Goal: Information Seeking & Learning: Learn about a topic

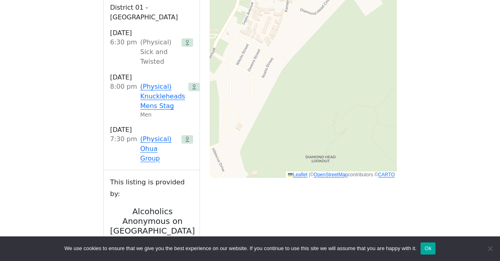
scroll to position [623, 0]
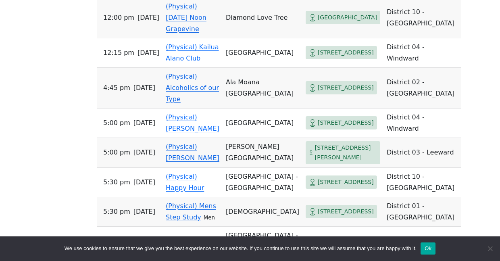
scroll to position [594, 0]
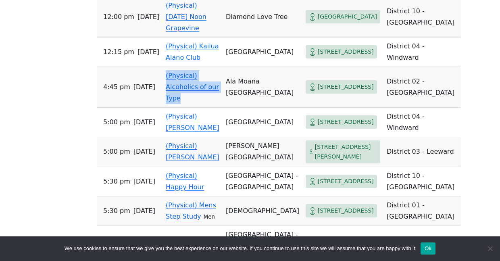
click at [175, 108] on td "(Physical) Alcoholics of our Type" at bounding box center [193, 87] width 60 height 41
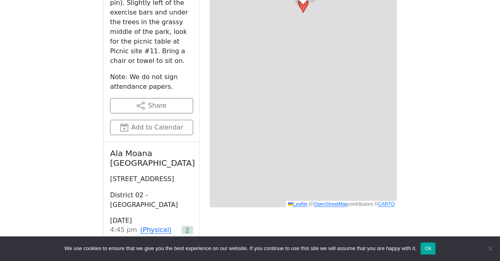
scroll to position [353, 0]
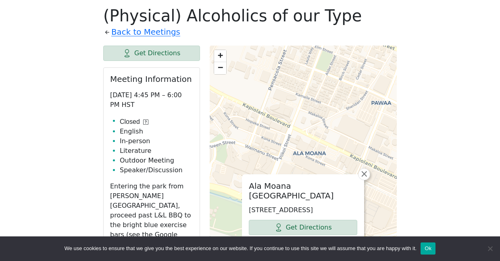
click at [145, 121] on icon at bounding box center [146, 122] width 2 height 3
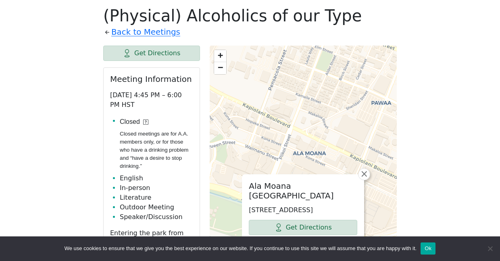
click at [145, 121] on icon at bounding box center [146, 122] width 2 height 3
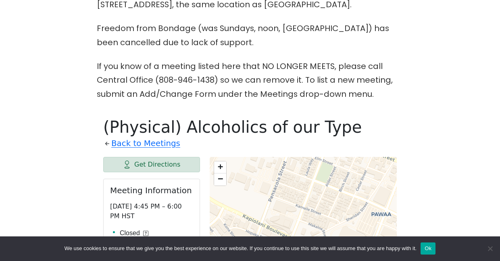
scroll to position [241, 0]
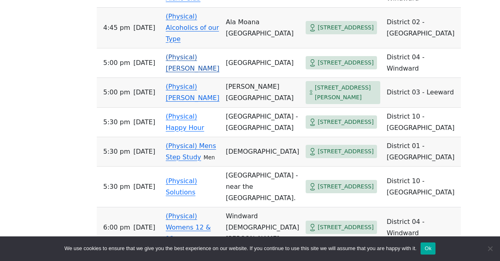
scroll to position [654, 0]
click at [188, 107] on td "(Physical) [PERSON_NAME]" at bounding box center [193, 92] width 60 height 30
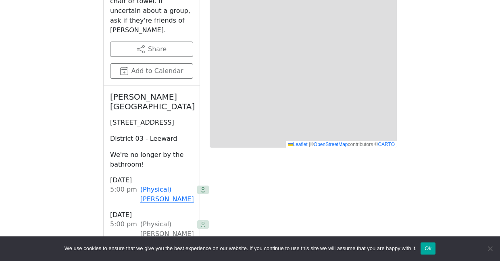
scroll to position [353, 0]
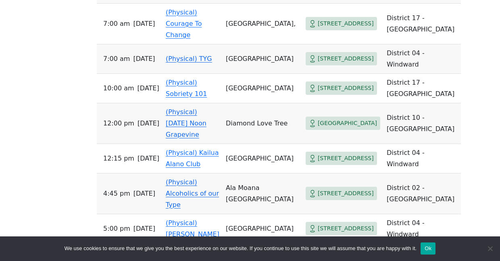
scroll to position [489, 0]
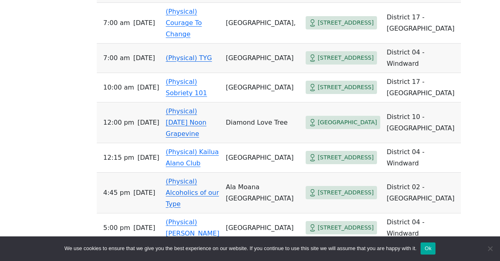
click at [188, 143] on td "(Physical) [DATE] Noon Grapevine" at bounding box center [193, 123] width 60 height 41
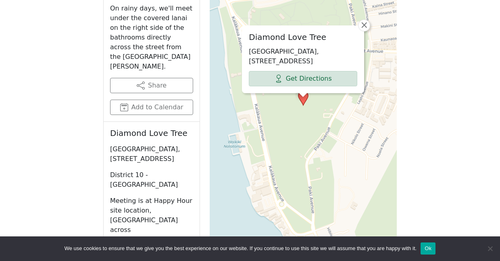
scroll to position [500, 0]
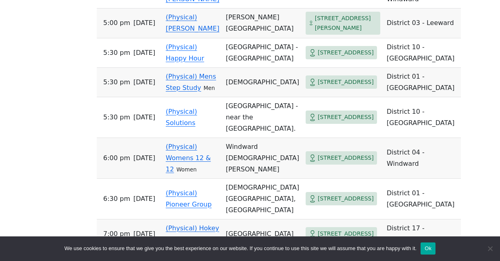
scroll to position [722, 0]
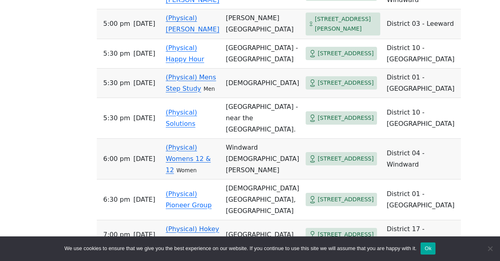
click at [189, 98] on td "(Physical) Mens Step Study Men" at bounding box center [193, 83] width 60 height 29
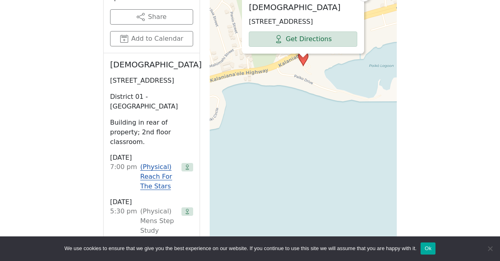
scroll to position [538, 0]
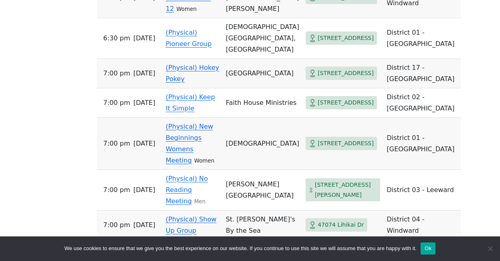
scroll to position [884, 0]
click at [193, 47] on link "(Physical) Pioneer Group" at bounding box center [189, 37] width 46 height 19
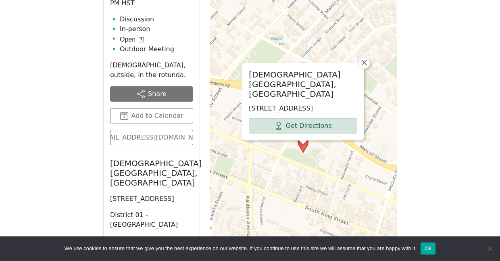
scroll to position [458, 0]
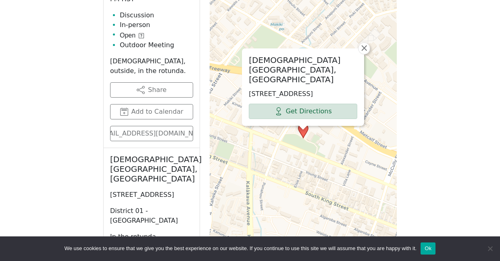
drag, startPoint x: 353, startPoint y: 206, endPoint x: 353, endPoint y: 196, distance: 10.5
click at [353, 196] on div "[DEMOGRAPHIC_DATA][GEOGRAPHIC_DATA], Rotunda [STREET_ADDRESS] Get Directions × …" at bounding box center [303, 142] width 187 height 404
click at [367, 53] on span "×" at bounding box center [364, 48] width 8 height 10
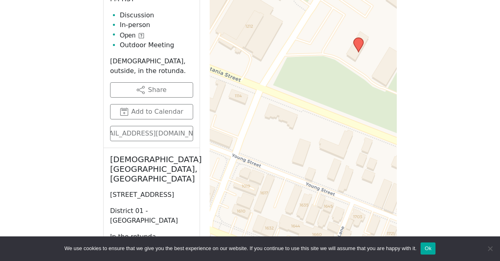
drag, startPoint x: 276, startPoint y: 132, endPoint x: 344, endPoint y: 75, distance: 89.1
click at [344, 75] on div "+ − Leaflet | © OpenStreetMap contributors © CARTO" at bounding box center [303, 142] width 187 height 404
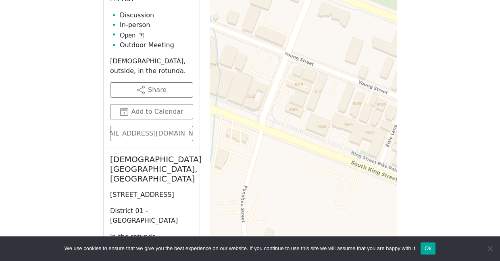
drag, startPoint x: 262, startPoint y: 178, endPoint x: 315, endPoint y: 69, distance: 120.9
click at [314, 71] on div "+ − Leaflet | © OpenStreetMap contributors © CARTO" at bounding box center [303, 142] width 187 height 404
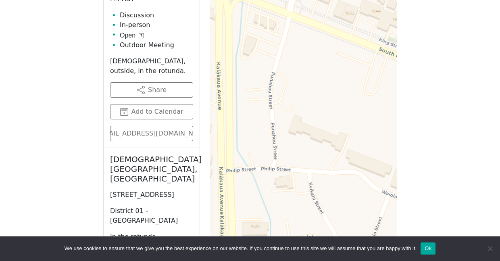
drag, startPoint x: 264, startPoint y: 190, endPoint x: 291, endPoint y: 89, distance: 105.3
click at [291, 89] on div "+ − Leaflet | © OpenStreetMap contributors © CARTO" at bounding box center [303, 142] width 187 height 404
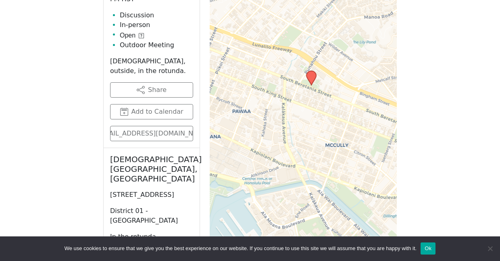
click at [293, 115] on div "+ − Leaflet | © OpenStreetMap contributors © CARTO" at bounding box center [303, 142] width 187 height 404
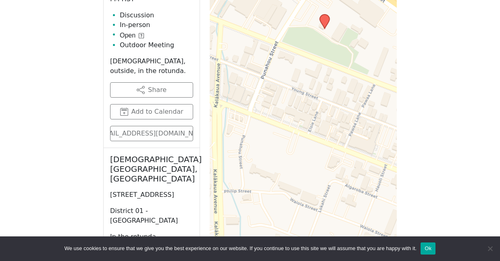
drag, startPoint x: 297, startPoint y: 109, endPoint x: 266, endPoint y: 142, distance: 46.3
click at [266, 142] on div "+ − Leaflet | © OpenStreetMap contributors © CARTO" at bounding box center [303, 142] width 187 height 404
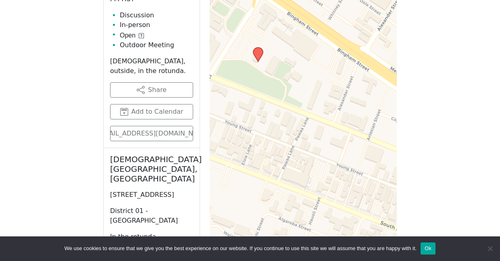
drag, startPoint x: 344, startPoint y: 125, endPoint x: 281, endPoint y: 157, distance: 70.6
click at [281, 157] on div "+ − Leaflet | © OpenStreetMap contributors © CARTO" at bounding box center [303, 142] width 187 height 404
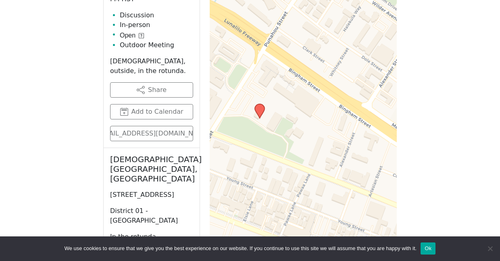
drag, startPoint x: 306, startPoint y: 103, endPoint x: 307, endPoint y: 159, distance: 56.5
click at [307, 159] on div "+ − Leaflet | © OpenStreetMap contributors © CARTO" at bounding box center [303, 142] width 187 height 404
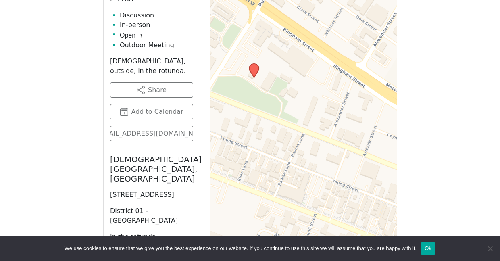
drag, startPoint x: 283, startPoint y: 144, endPoint x: 278, endPoint y: 103, distance: 40.7
click at [278, 103] on div "+ − Leaflet | © OpenStreetMap contributors © CARTO" at bounding box center [303, 142] width 187 height 404
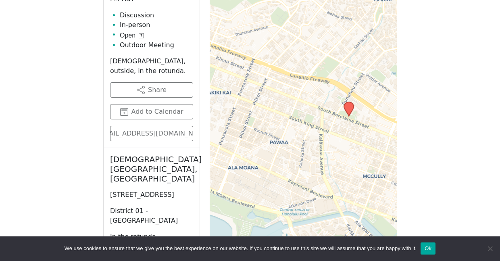
drag, startPoint x: 241, startPoint y: 135, endPoint x: 322, endPoint y: 146, distance: 82.2
click at [322, 145] on div "+ − Leaflet | © OpenStreetMap contributors © CARTO" at bounding box center [303, 142] width 187 height 404
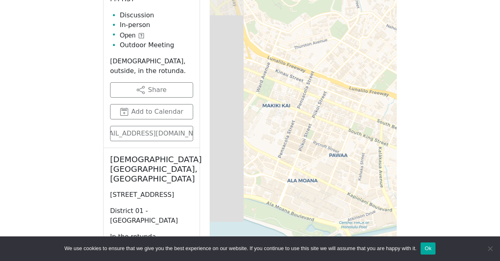
drag, startPoint x: 266, startPoint y: 144, endPoint x: 326, endPoint y: 157, distance: 60.8
click at [326, 157] on div "+ − Leaflet | © OpenStreetMap contributors © CARTO" at bounding box center [303, 142] width 187 height 404
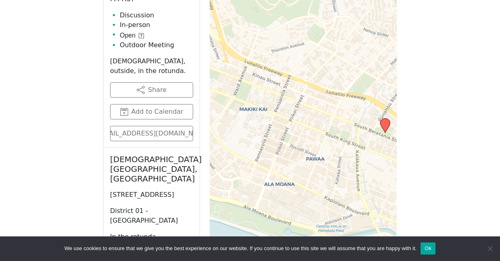
drag, startPoint x: 260, startPoint y: 128, endPoint x: 237, endPoint y: 131, distance: 23.2
click at [237, 131] on div "+ − Leaflet | © OpenStreetMap contributors © CARTO" at bounding box center [303, 142] width 187 height 404
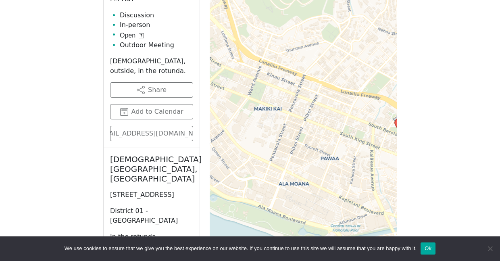
drag, startPoint x: 290, startPoint y: 134, endPoint x: 243, endPoint y: 129, distance: 47.4
click at [250, 129] on div "+ − Leaflet | © OpenStreetMap contributors © CARTO" at bounding box center [303, 142] width 187 height 404
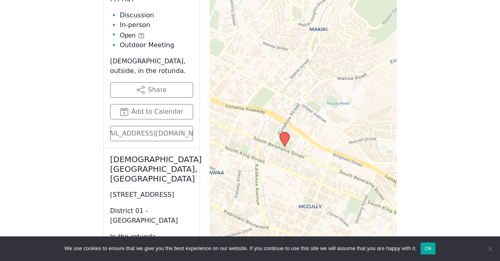
drag, startPoint x: 312, startPoint y: 124, endPoint x: 259, endPoint y: 143, distance: 55.3
click at [259, 143] on div "+ − Leaflet | © OpenStreetMap contributors © CARTO" at bounding box center [303, 142] width 187 height 404
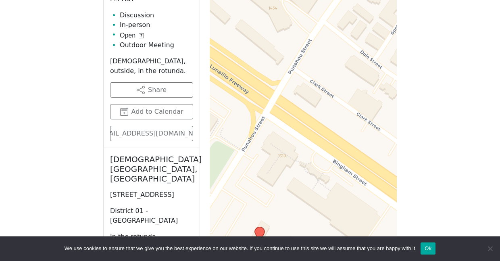
drag, startPoint x: 234, startPoint y: 117, endPoint x: 255, endPoint y: 172, distance: 58.1
click at [255, 172] on div "+ − Leaflet | © OpenStreetMap contributors © CARTO" at bounding box center [303, 142] width 187 height 404
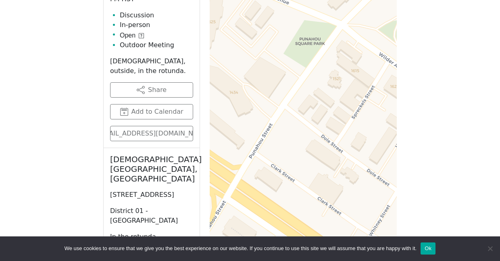
drag, startPoint x: 298, startPoint y: 93, endPoint x: 264, endPoint y: 177, distance: 90.7
click at [264, 177] on div "+ − Leaflet | © OpenStreetMap contributors © CARTO" at bounding box center [303, 142] width 187 height 404
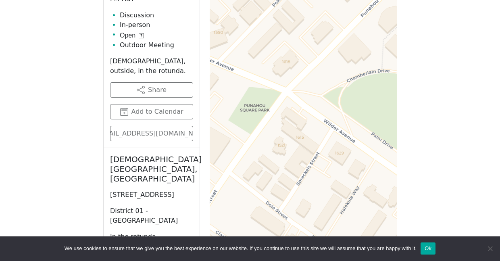
drag, startPoint x: 336, startPoint y: 77, endPoint x: 281, endPoint y: 144, distance: 86.6
click at [281, 144] on div "+ − Leaflet | © OpenStreetMap contributors © CARTO" at bounding box center [303, 142] width 187 height 404
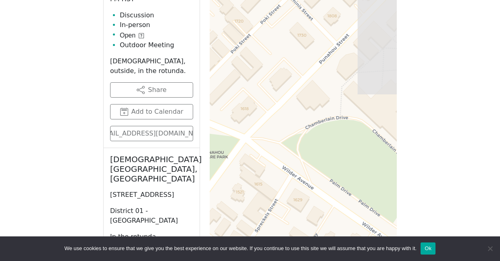
drag, startPoint x: 339, startPoint y: 87, endPoint x: 297, endPoint y: 134, distance: 63.2
click at [297, 134] on div "+ − Leaflet | © OpenStreetMap contributors © CARTO" at bounding box center [303, 142] width 187 height 404
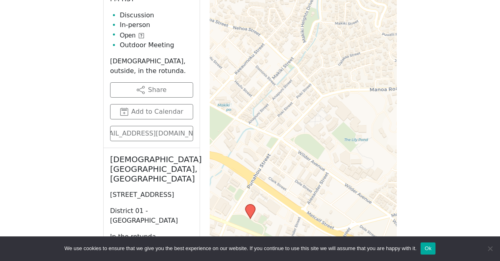
click at [253, 211] on icon at bounding box center [251, 212] width 10 height 14
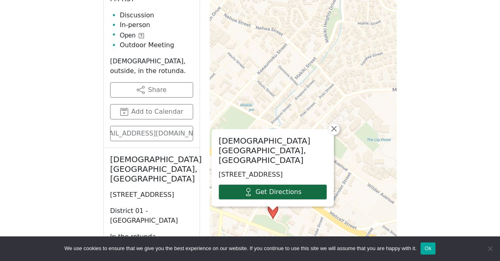
click at [258, 195] on link "Get Directions" at bounding box center [273, 191] width 109 height 15
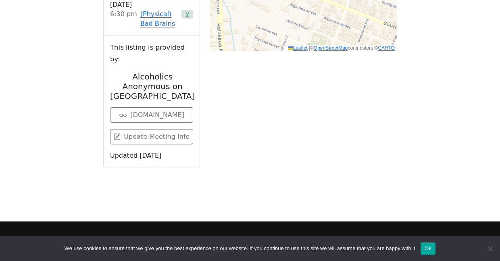
scroll to position [750, 0]
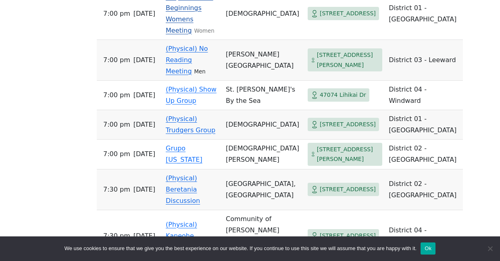
scroll to position [904, 0]
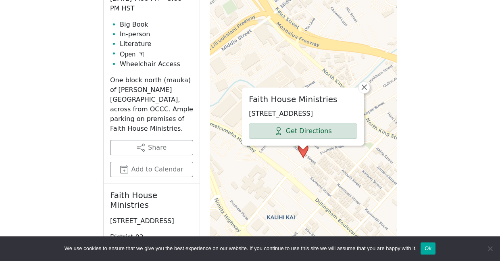
scroll to position [448, 0]
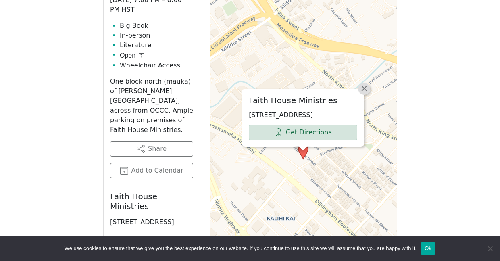
click at [363, 84] on span "×" at bounding box center [364, 89] width 8 height 10
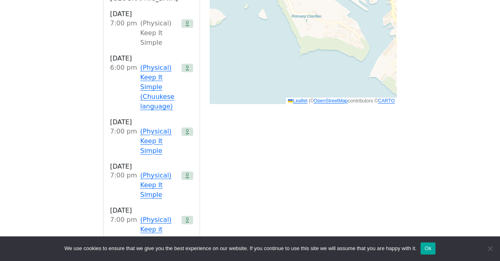
scroll to position [697, 0]
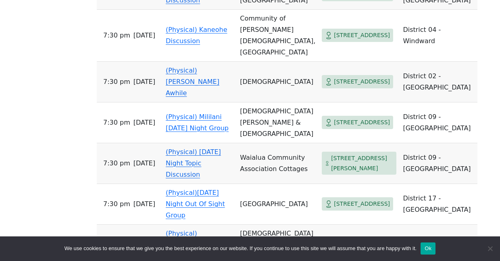
scroll to position [1061, 0]
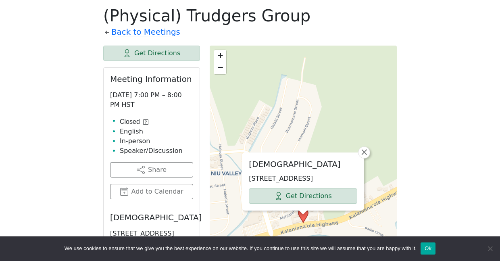
click at [146, 121] on icon at bounding box center [146, 122] width 2 height 3
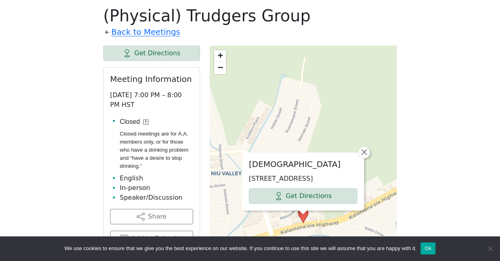
click at [146, 121] on icon at bounding box center [146, 122] width 2 height 3
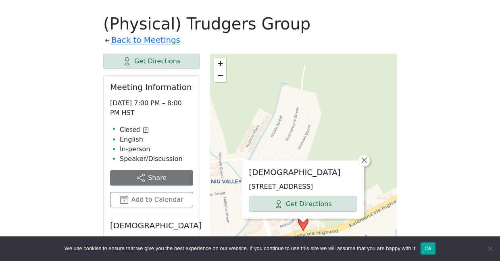
scroll to position [339, 0]
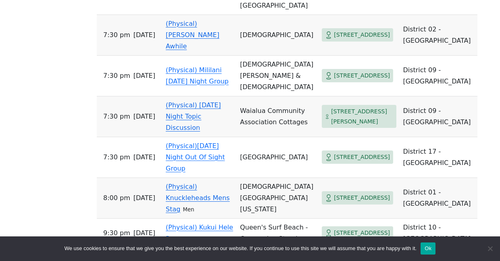
scroll to position [1111, 0]
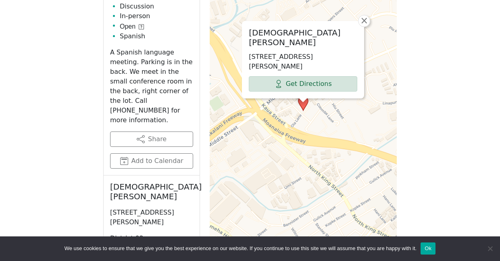
scroll to position [496, 0]
click at [366, 25] on span "×" at bounding box center [364, 21] width 8 height 10
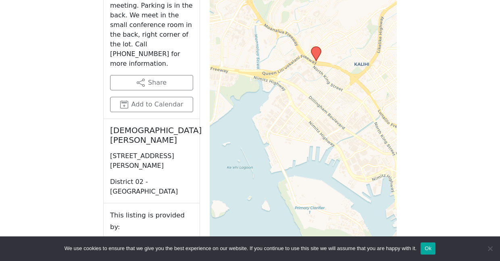
scroll to position [551, 0]
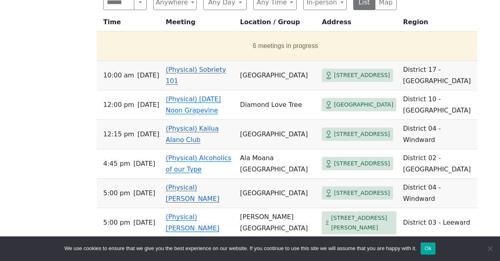
scroll to position [385, 0]
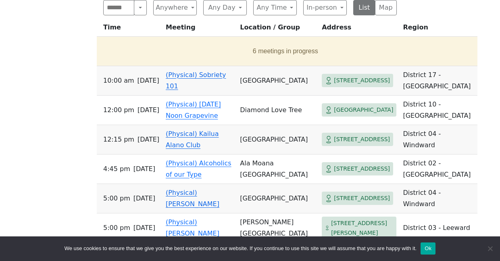
click at [206, 90] on link "(Physical) Sobriety 101" at bounding box center [196, 80] width 60 height 19
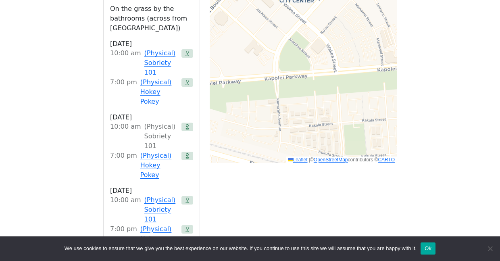
scroll to position [385, 0]
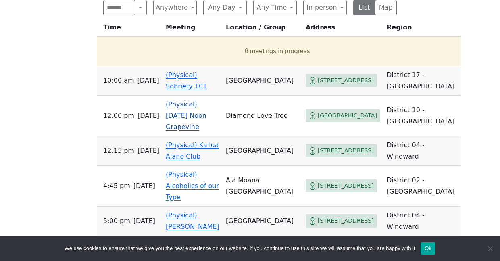
click at [193, 106] on link "(Physical) [DATE] Noon Grapevine" at bounding box center [186, 115] width 41 height 30
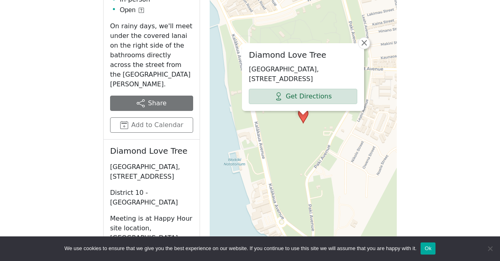
scroll to position [485, 0]
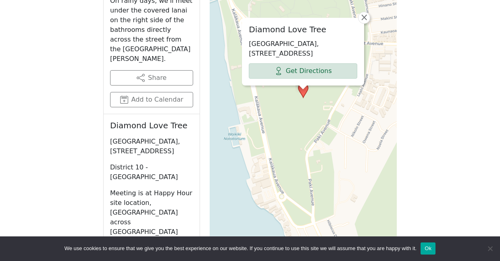
click at [193, 114] on div "Diamond Love Tree [GEOGRAPHIC_DATA], [STREET_ADDRESS] District 10 - [GEOGRAPHIC…" at bounding box center [152, 212] width 96 height 197
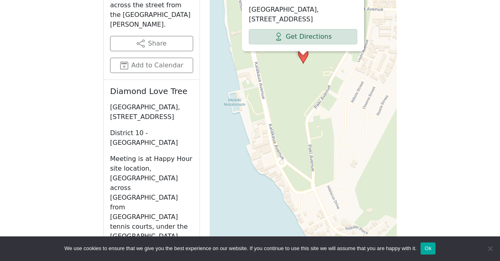
scroll to position [541, 0]
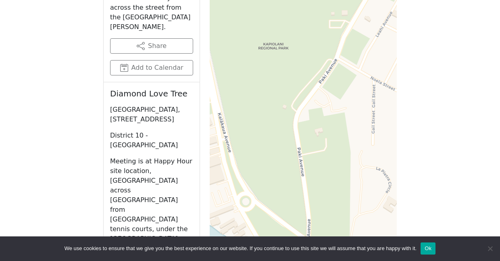
drag, startPoint x: 270, startPoint y: 181, endPoint x: 274, endPoint y: 145, distance: 36.2
click at [274, 145] on div "Diamond Love Tree [GEOGRAPHIC_DATA], [STREET_ADDRESS] Get Directions × + − Leaf…" at bounding box center [303, 59] width 187 height 404
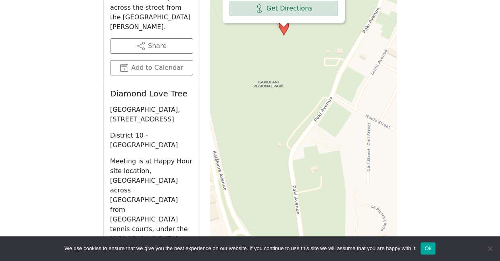
drag, startPoint x: 283, startPoint y: 137, endPoint x: 278, endPoint y: 175, distance: 37.8
click at [278, 175] on div "Diamond Love Tree [GEOGRAPHIC_DATA], [STREET_ADDRESS] Get Directions × + − Leaf…" at bounding box center [303, 59] width 187 height 404
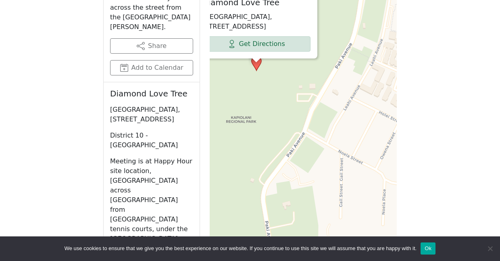
drag, startPoint x: 295, startPoint y: 110, endPoint x: 268, endPoint y: 146, distance: 44.9
click at [268, 146] on div "Diamond Love Tree [GEOGRAPHIC_DATA], [STREET_ADDRESS] Get Directions × + − Leaf…" at bounding box center [303, 59] width 187 height 404
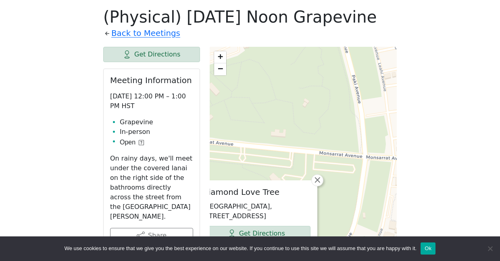
scroll to position [385, 0]
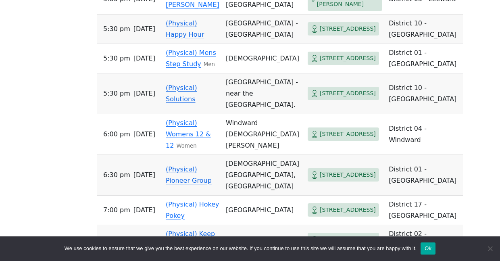
scroll to position [642, 0]
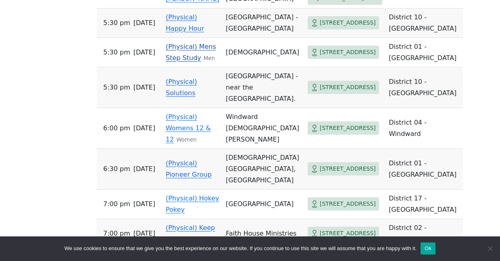
click at [175, 62] on link "(Physical) Mens Step Study" at bounding box center [191, 52] width 50 height 19
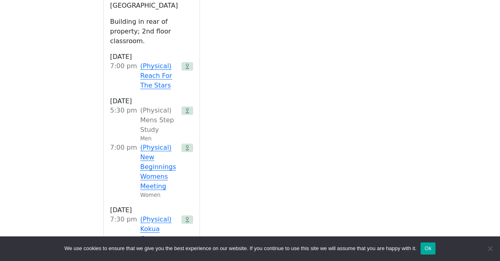
scroll to position [353, 0]
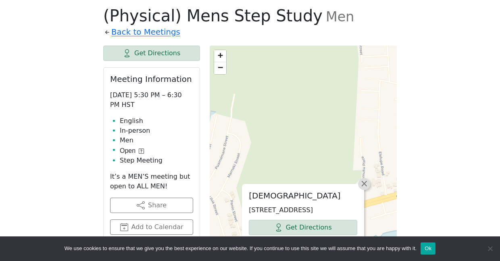
click at [366, 179] on span "×" at bounding box center [364, 184] width 8 height 10
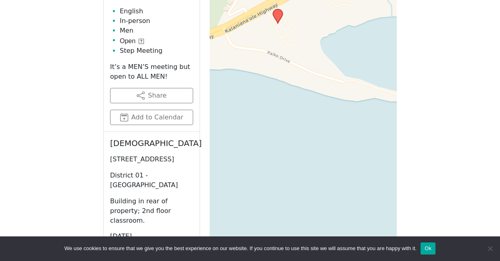
scroll to position [642, 0]
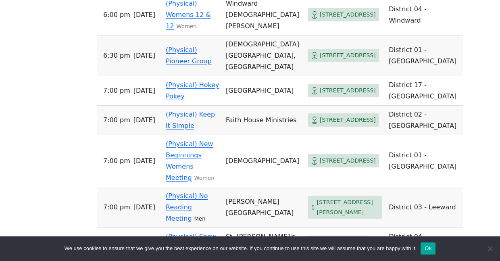
scroll to position [758, 0]
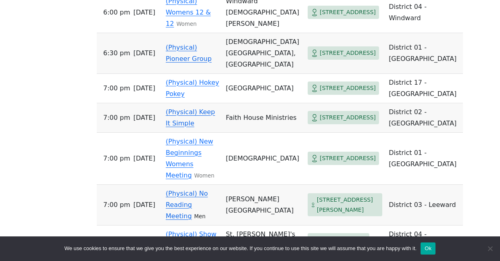
click at [212, 63] on link "(Physical) Pioneer Group" at bounding box center [189, 53] width 46 height 19
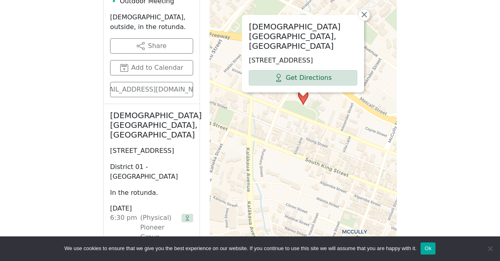
scroll to position [758, 0]
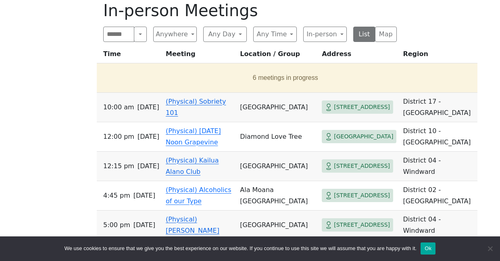
scroll to position [360, 0]
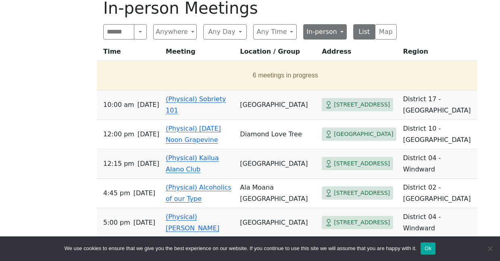
click at [328, 31] on button "In-person" at bounding box center [325, 31] width 44 height 15
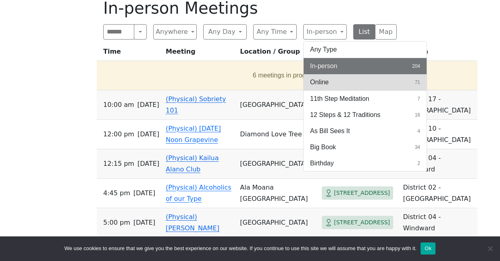
click at [322, 82] on span "Online" at bounding box center [319, 82] width 19 height 10
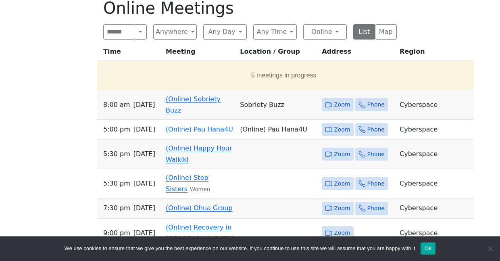
click at [197, 114] on link "(Online) Sobriety Buzz" at bounding box center [193, 104] width 55 height 19
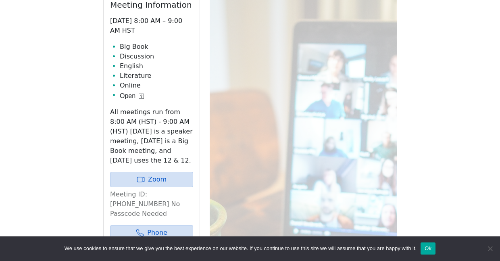
scroll to position [360, 0]
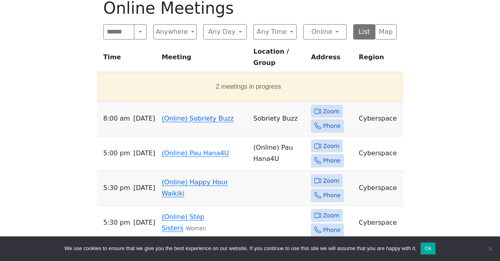
click at [192, 115] on link "(Online) Sobriety Buzz" at bounding box center [198, 119] width 72 height 8
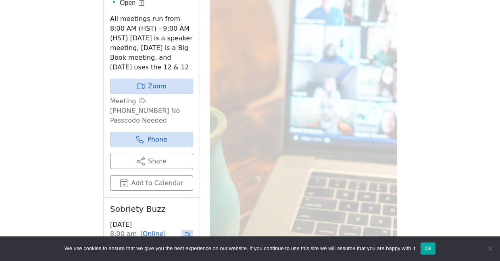
scroll to position [496, 0]
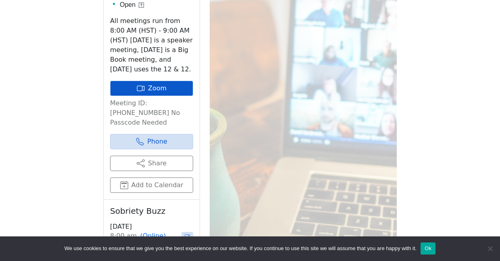
click at [155, 93] on link "Zoom" at bounding box center [151, 88] width 83 height 15
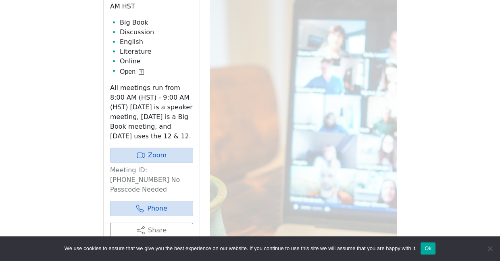
scroll to position [360, 0]
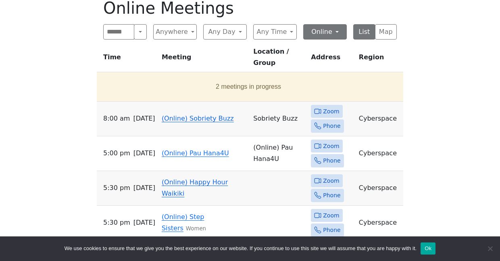
click at [329, 33] on button "Online" at bounding box center [325, 31] width 44 height 15
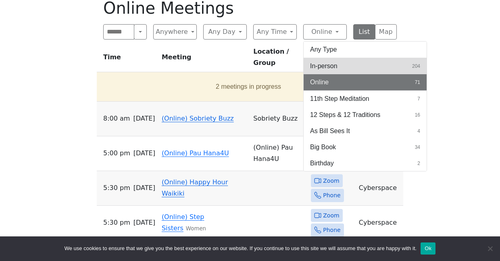
click at [326, 67] on span "In-person" at bounding box center [323, 66] width 27 height 10
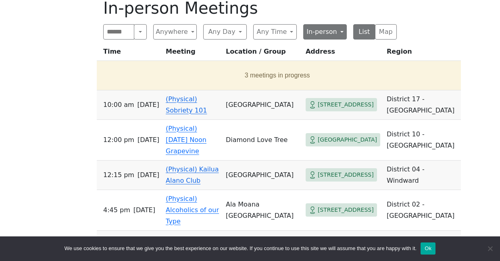
click at [322, 33] on button "In-person" at bounding box center [325, 31] width 44 height 15
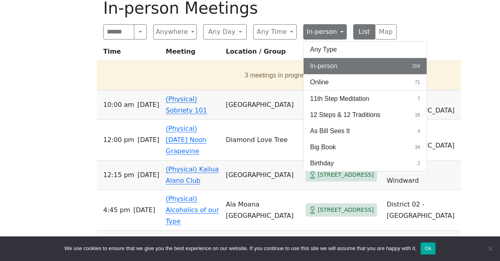
click at [322, 33] on button "In-person" at bounding box center [325, 31] width 44 height 15
